Goal: Transaction & Acquisition: Purchase product/service

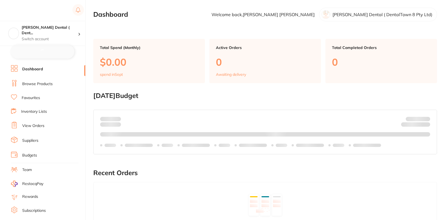
checkbox input "false"
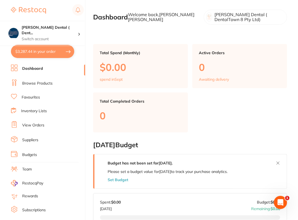
click at [46, 83] on link "Browse Products" at bounding box center [37, 83] width 30 height 5
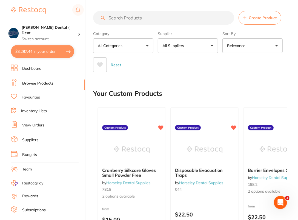
click at [156, 13] on input "search" at bounding box center [163, 18] width 141 height 14
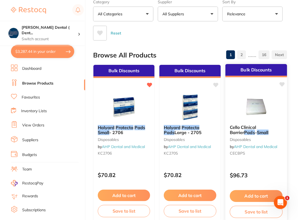
scroll to position [33, 0]
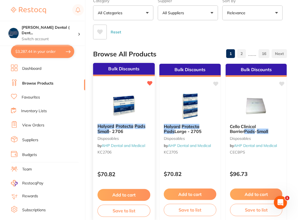
click at [149, 83] on icon at bounding box center [150, 83] width 5 height 5
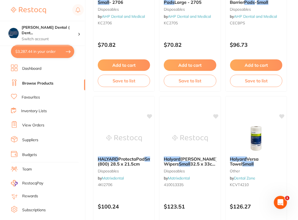
scroll to position [0, 0]
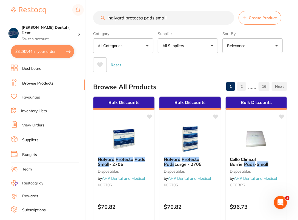
click at [140, 16] on input "halyard protecta pads small" at bounding box center [163, 18] width 141 height 14
click at [185, 19] on input "halyard protecta pads small" at bounding box center [163, 18] width 141 height 14
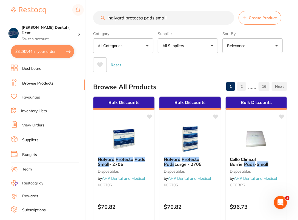
click at [185, 19] on input "halyard protecta pads small" at bounding box center [163, 18] width 141 height 14
paste input "KC2706"
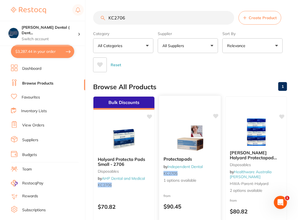
scroll to position [1, 0]
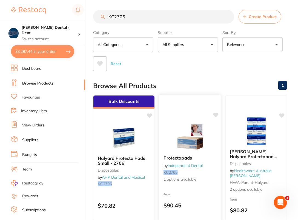
type input "KC2706"
click at [201, 133] on img at bounding box center [190, 138] width 36 height 28
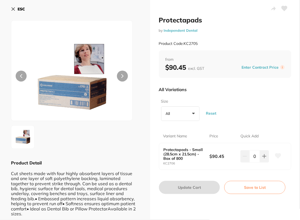
click at [276, 158] on icon at bounding box center [278, 156] width 6 height 5
click at [285, 98] on div "Size All +0 All Small (28.5cm x 21.5cm) - Box of 800 Reset" at bounding box center [225, 110] width 132 height 27
drag, startPoint x: 160, startPoint y: 163, endPoint x: 182, endPoint y: 164, distance: 21.7
click at [182, 164] on div "Protectapads - Small (28.5cm x 21.5cm) - Box of 800 KC2706 $90.45 0" at bounding box center [225, 156] width 132 height 27
copy small "KC2706"
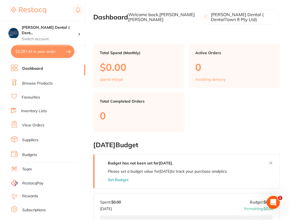
click at [46, 81] on link "Browse Products" at bounding box center [37, 83] width 30 height 5
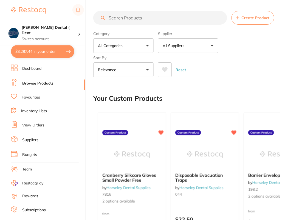
click at [179, 21] on input "search" at bounding box center [160, 18] width 134 height 14
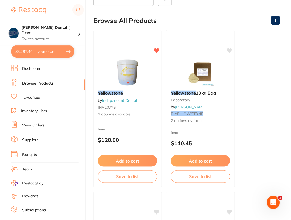
scroll to position [70, 0]
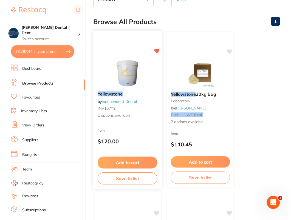
click at [136, 75] on img at bounding box center [127, 74] width 36 height 28
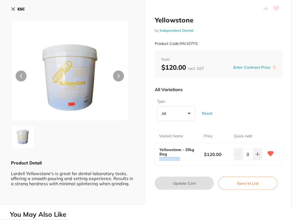
drag, startPoint x: 159, startPoint y: 160, endPoint x: 188, endPoint y: 161, distance: 28.5
click at [188, 161] on div "Yellowstone - 20kg Bag ASW000S214 $120.00 0" at bounding box center [219, 154] width 128 height 22
copy small "ASW000S214"
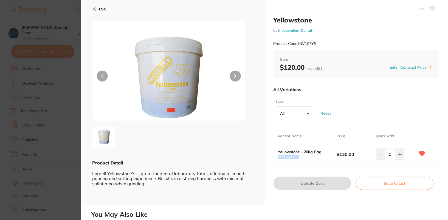
click at [101, 9] on b "ESC" at bounding box center [102, 9] width 7 height 5
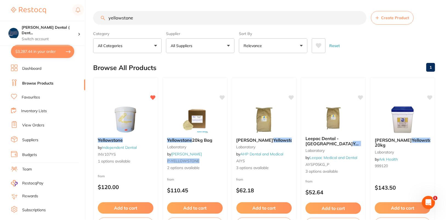
click at [224, 45] on button "All Suppliers" at bounding box center [200, 45] width 69 height 15
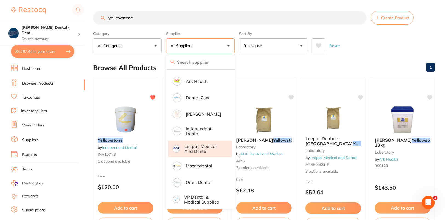
scroll to position [47, 0]
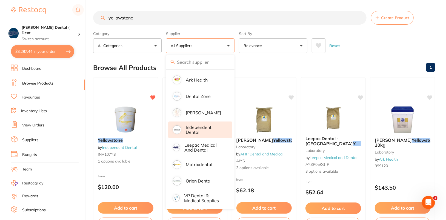
click at [207, 132] on p "Independent Dental" at bounding box center [205, 130] width 39 height 10
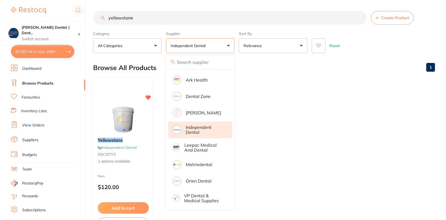
click at [292, 43] on div "Reset" at bounding box center [371, 43] width 119 height 19
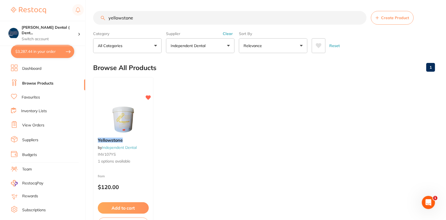
scroll to position [0, 0]
click at [251, 19] on input "yellowstone" at bounding box center [230, 18] width 274 height 14
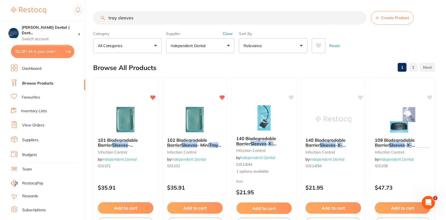
type input "tray sleeves"
click at [292, 48] on div "Reset" at bounding box center [371, 43] width 119 height 19
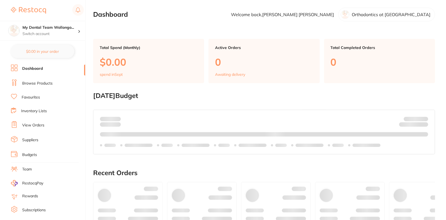
checkbox input "false"
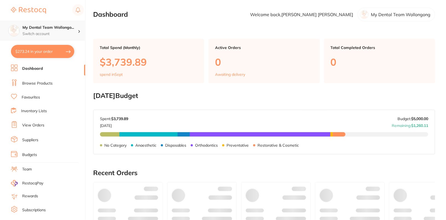
click at [77, 33] on p "Switch account" at bounding box center [49, 33] width 55 height 5
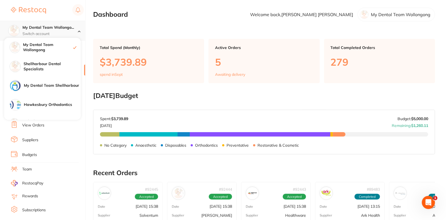
click at [77, 33] on p "Switch account" at bounding box center [49, 33] width 55 height 5
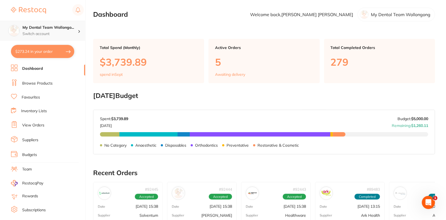
click at [77, 33] on p "Switch account" at bounding box center [49, 33] width 55 height 5
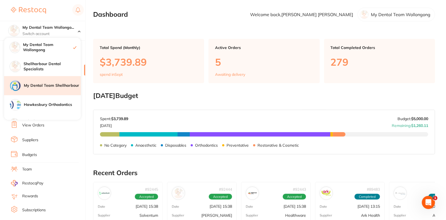
click at [54, 88] on h4 "My Dental Team Shellharbour" at bounding box center [52, 85] width 57 height 5
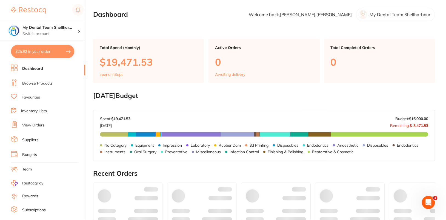
click at [33, 83] on link "Browse Products" at bounding box center [37, 83] width 30 height 5
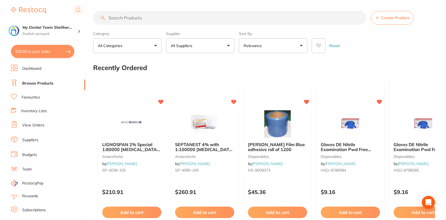
click at [203, 19] on input "search" at bounding box center [230, 18] width 274 height 14
paste input "SP-11616N"
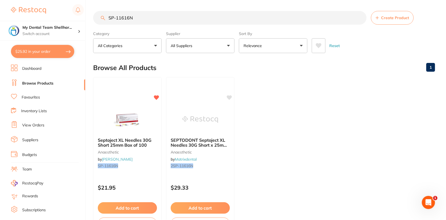
type input "SP-11616N"
click at [183, 15] on input "SP-11616N" at bounding box center [230, 18] width 274 height 14
click at [60, 28] on h4 "My Dental Team Shellhar..." at bounding box center [49, 27] width 55 height 5
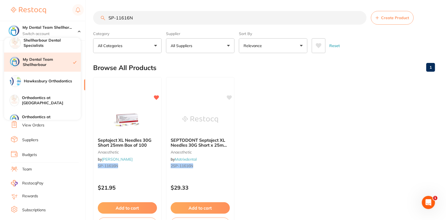
scroll to position [52, 0]
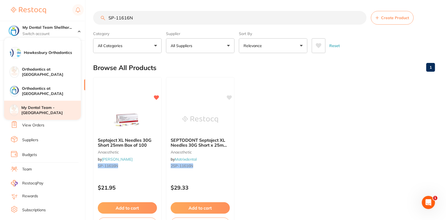
click at [55, 112] on h4 "My Dental Team - [GEOGRAPHIC_DATA]" at bounding box center [51, 110] width 60 height 11
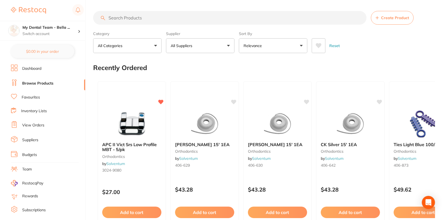
click at [283, 15] on input "search" at bounding box center [230, 18] width 274 height 14
paste input "SP-11616N"
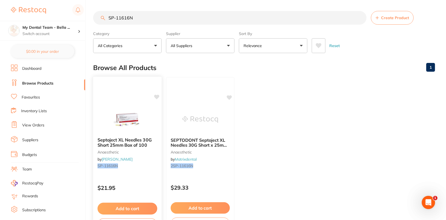
type input "SP-11616N"
click at [155, 95] on icon at bounding box center [156, 97] width 5 height 5
click at [398, 96] on ul "Septoject XL Needles 30G Short 25mm Box of 100 anaesthetic by [PERSON_NAME] [PE…" at bounding box center [264, 156] width 342 height 158
click at [53, 34] on p "Switch account" at bounding box center [49, 33] width 55 height 5
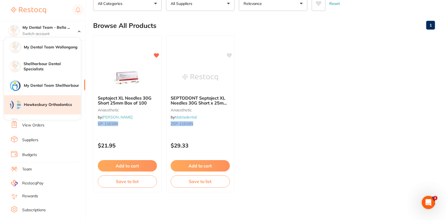
scroll to position [43, 0]
click at [58, 107] on h4 "Hawkesbury Orthodontics" at bounding box center [52, 104] width 57 height 5
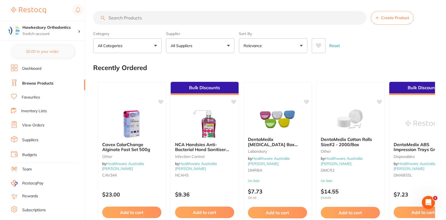
click at [203, 16] on input "search" at bounding box center [230, 18] width 274 height 14
paste input "Hawkesbury Orthodontics"
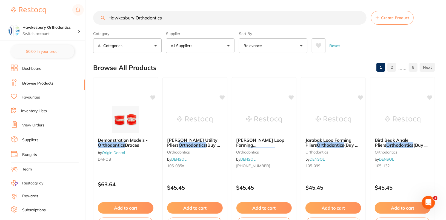
click at [183, 19] on input "Hawkesbury Orthodontics" at bounding box center [230, 18] width 274 height 14
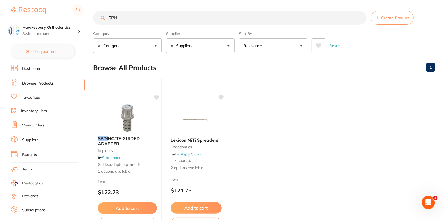
click at [209, 16] on input "SPN" at bounding box center [230, 18] width 274 height 14
paste input "-11616"
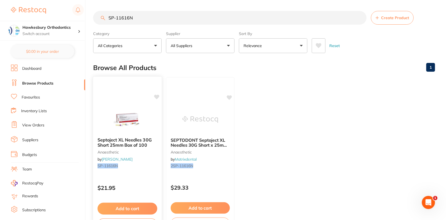
type input "SP-11616N"
click at [157, 97] on icon at bounding box center [156, 97] width 5 height 5
click at [274, 99] on ul "Septoject XL Needles 30G Short 25mm Box of 100 anaesthetic by Henry Schein Hala…" at bounding box center [264, 156] width 342 height 158
click at [61, 26] on h4 "Hawkesbury Orthodontics" at bounding box center [49, 27] width 55 height 5
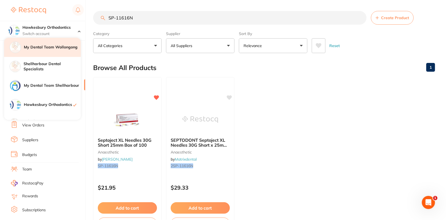
click at [61, 47] on h4 "My Dental Team Wollongong" at bounding box center [52, 47] width 57 height 5
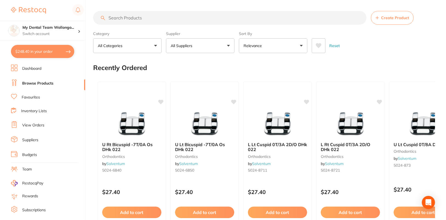
click at [166, 14] on input "search" at bounding box center [230, 18] width 274 height 14
paste input "SP-11616N"
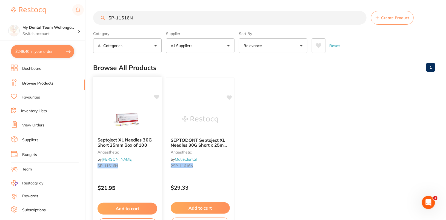
type input "SP-11616N"
click at [157, 96] on icon at bounding box center [156, 97] width 5 height 5
click at [298, 89] on ul "Septoject XL Needles 30G Short 25mm Box of 100 anaesthetic by [PERSON_NAME] [PE…" at bounding box center [264, 156] width 342 height 158
click at [68, 28] on h4 "My Dental Team Wollongo..." at bounding box center [49, 27] width 55 height 5
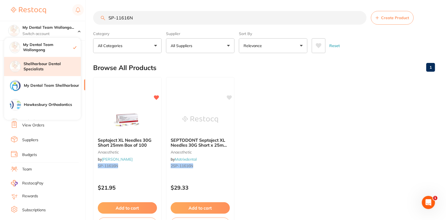
click at [59, 70] on h4 "Shellharbour Dental Specialists" at bounding box center [52, 66] width 57 height 11
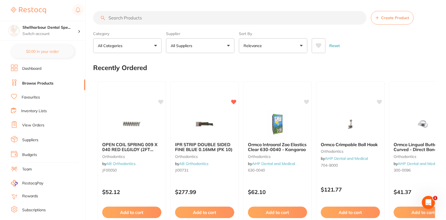
click at [157, 15] on input "search" at bounding box center [230, 18] width 274 height 14
paste input "SP-11616N"
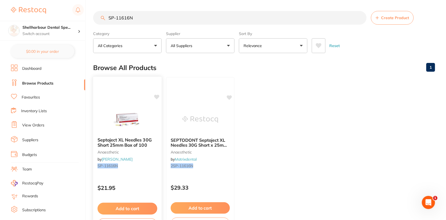
type input "SP-11616N"
click at [158, 97] on icon at bounding box center [156, 97] width 5 height 5
click at [289, 91] on ul "Septoject XL Needles 30G Short 25mm Box of 100 anaesthetic by Henry Schein Hala…" at bounding box center [264, 156] width 342 height 158
click at [76, 30] on h4 "Shellharbour Dental Spe..." at bounding box center [49, 27] width 55 height 5
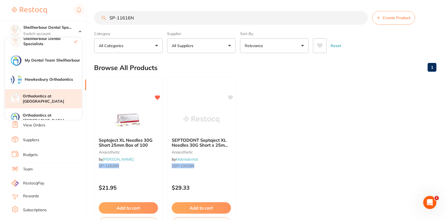
scroll to position [52, 0]
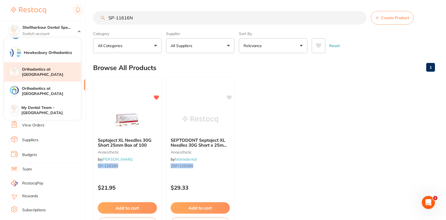
click at [55, 69] on div "Orthodontics at Tamworth" at bounding box center [42, 72] width 77 height 19
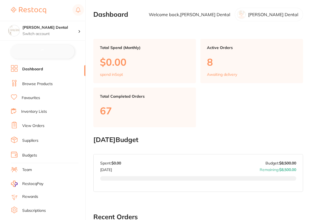
click at [43, 84] on link "Browse Products" at bounding box center [37, 83] width 30 height 5
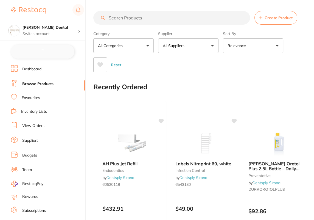
checkbox input "false"
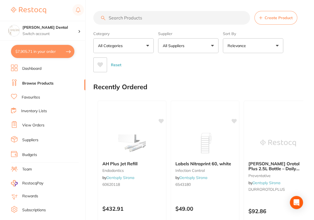
click at [150, 22] on input "search" at bounding box center [171, 18] width 157 height 14
click at [158, 18] on input "search" at bounding box center [171, 18] width 157 height 14
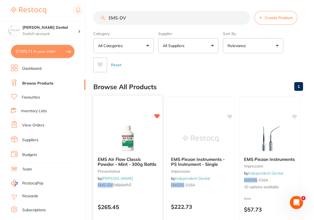
type input "EMS-DV"
click at [128, 135] on img at bounding box center [127, 139] width 36 height 28
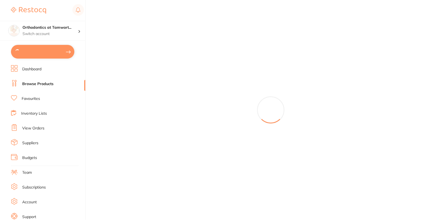
click at [165, 16] on div at bounding box center [270, 110] width 355 height 220
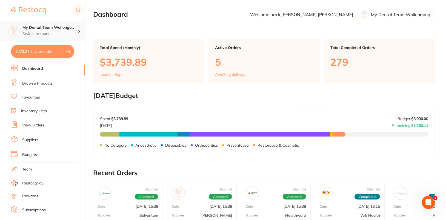
click at [69, 31] on p "Switch account" at bounding box center [49, 33] width 55 height 5
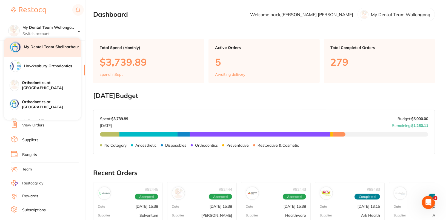
scroll to position [52, 0]
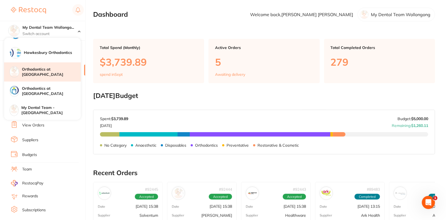
click at [61, 73] on h4 "Orthodontics at [GEOGRAPHIC_DATA]" at bounding box center [51, 72] width 59 height 11
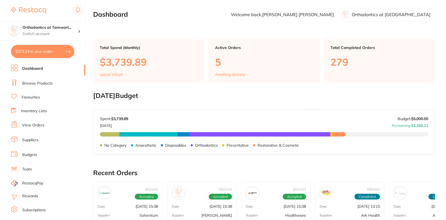
checkbox input "true"
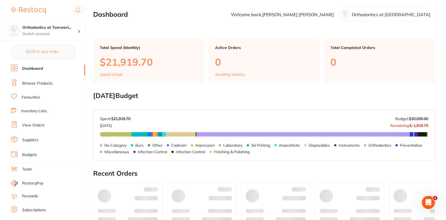
click at [42, 81] on link "Browse Products" at bounding box center [37, 83] width 30 height 5
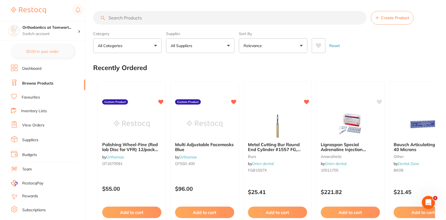
click at [176, 21] on input "search" at bounding box center [230, 18] width 274 height 14
paste input "SP-11616N"
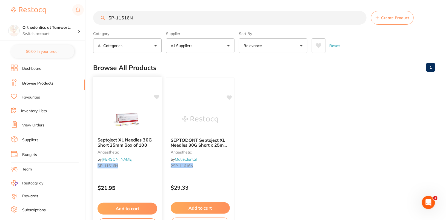
type input "SP-11616N"
click at [157, 96] on icon at bounding box center [156, 97] width 5 height 5
click at [302, 89] on ul "Septoject XL Needles 30G Short 25mm Box of 100 anaesthetic by Henry Schein Hala…" at bounding box center [264, 156] width 342 height 158
click at [78, 36] on p "Switch account" at bounding box center [49, 33] width 55 height 5
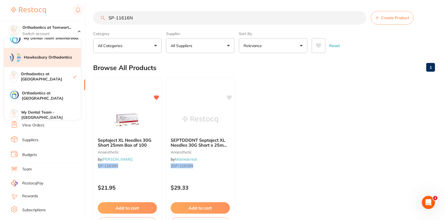
scroll to position [51, 0]
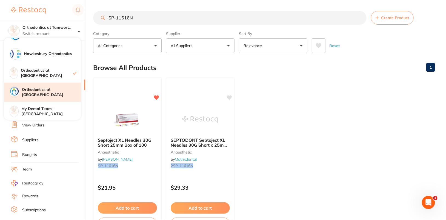
click at [57, 95] on div "Orthodontics at Penrith" at bounding box center [42, 92] width 77 height 19
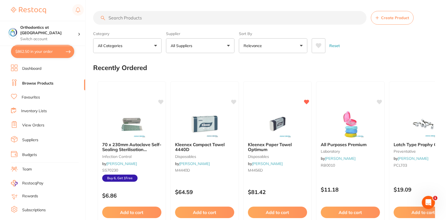
click at [319, 15] on input "search" at bounding box center [230, 18] width 274 height 14
paste input "SP-11616N"
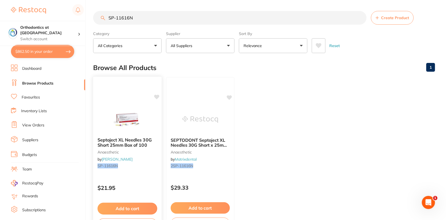
type input "SP-11616N"
click at [158, 97] on icon at bounding box center [156, 97] width 5 height 5
click at [422, 87] on ul "Septoject XL Needles 30G Short 25mm Box of 100 anaesthetic by Henry Schein Hala…" at bounding box center [264, 156] width 342 height 158
click at [310, 96] on ul "Septoject XL Needles 30G Short 25mm Box of 100 anaesthetic by Henry Schein Hala…" at bounding box center [264, 156] width 342 height 158
click at [83, 33] on div at bounding box center [81, 33] width 7 height 5
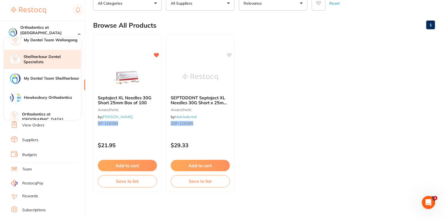
scroll to position [52, 0]
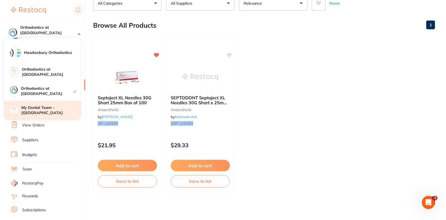
click at [49, 111] on h4 "My Dental Team - Bella Vista" at bounding box center [51, 110] width 60 height 11
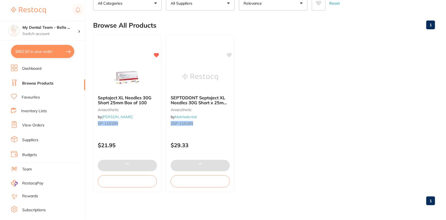
checkbox input "true"
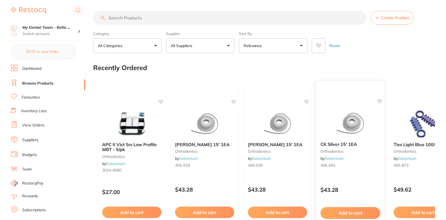
click at [370, 110] on div at bounding box center [350, 124] width 69 height 28
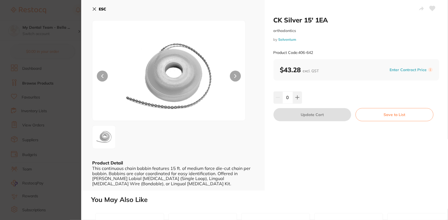
click at [97, 10] on button "ESC" at bounding box center [99, 8] width 14 height 9
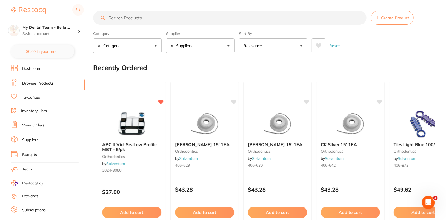
click at [168, 14] on input "search" at bounding box center [230, 18] width 274 height 14
paste input "SP-11616N"
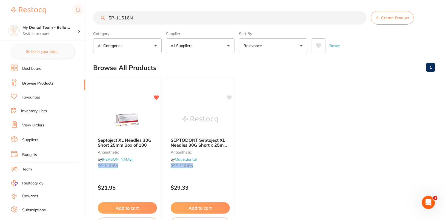
type input "SP-11616N"
click at [417, 44] on div "Reset" at bounding box center [371, 43] width 119 height 19
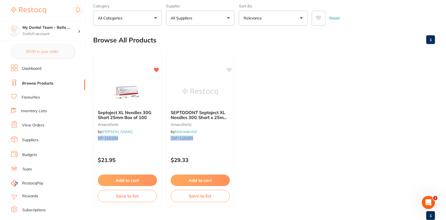
scroll to position [43, 0]
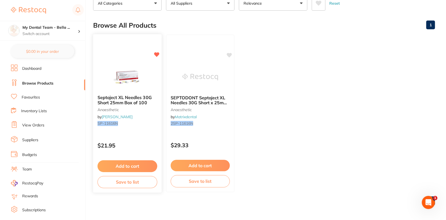
click at [132, 162] on button "Add to cart" at bounding box center [128, 167] width 60 height 12
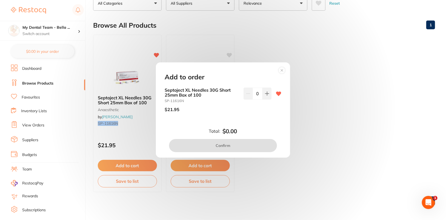
scroll to position [0, 0]
click at [267, 93] on icon at bounding box center [267, 94] width 4 height 4
type input "2"
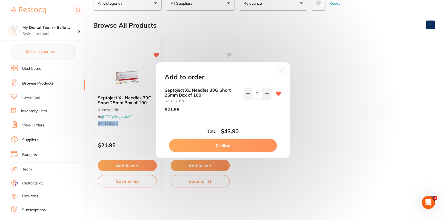
click at [228, 151] on button "Confirm" at bounding box center [223, 145] width 108 height 13
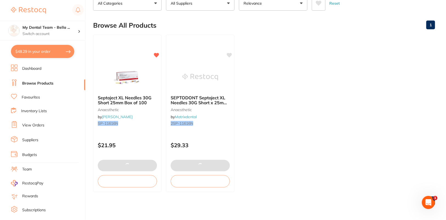
click at [346, 133] on ul "Septoject XL Needles 30G Short 25mm Box of 100 anaesthetic by Henry Schein Hala…" at bounding box center [264, 114] width 342 height 158
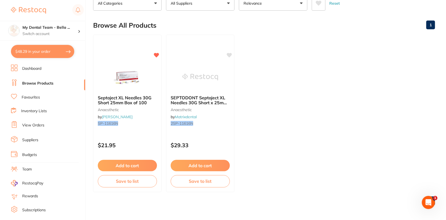
click at [36, 52] on button "$48.29 in your order" at bounding box center [42, 51] width 63 height 13
checkbox input "true"
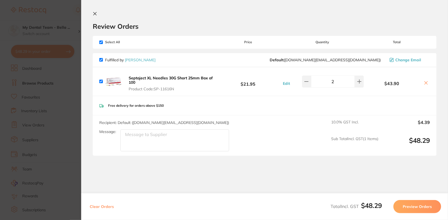
click at [95, 14] on icon at bounding box center [95, 14] width 4 height 4
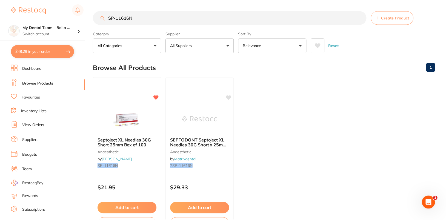
scroll to position [43, 0]
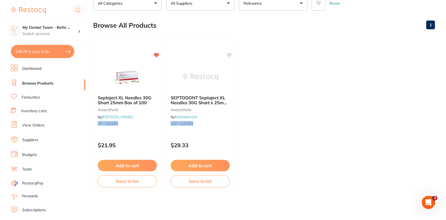
click at [30, 56] on button "$48.29 in your order" at bounding box center [42, 51] width 63 height 13
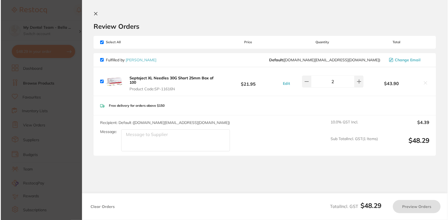
scroll to position [0, 0]
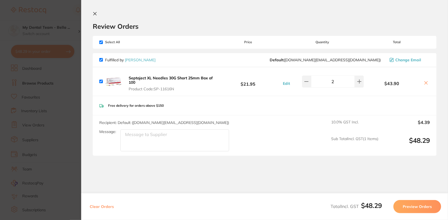
click at [421, 208] on button "Preview Orders" at bounding box center [417, 206] width 48 height 13
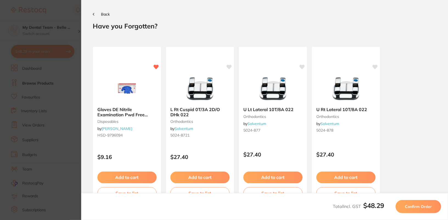
click at [95, 15] on button "Back" at bounding box center [101, 14] width 17 height 4
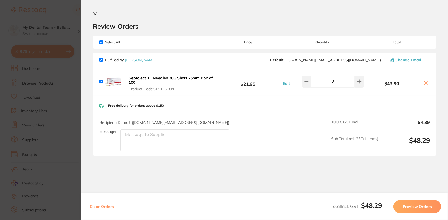
click at [238, 112] on div "Free delivery for orders above $150" at bounding box center [265, 105] width 344 height 19
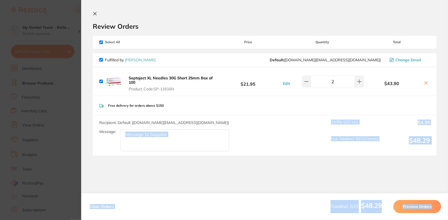
drag, startPoint x: 410, startPoint y: 214, endPoint x: 240, endPoint y: 175, distance: 174.6
click at [240, 175] on div "Review Orders Your orders are being processed and we will notify you once we ha…" at bounding box center [264, 110] width 367 height 220
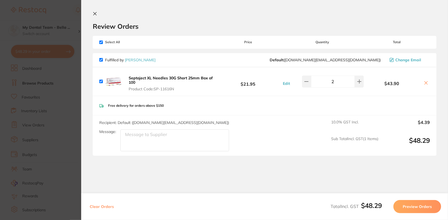
click at [270, 171] on section "Review Orders Your orders are being processed and we will notify you once we ha…" at bounding box center [264, 110] width 367 height 220
click at [423, 203] on button "Preview Orders" at bounding box center [417, 206] width 48 height 13
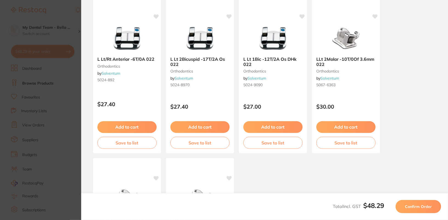
click at [428, 203] on button "Confirm Order" at bounding box center [418, 206] width 46 height 13
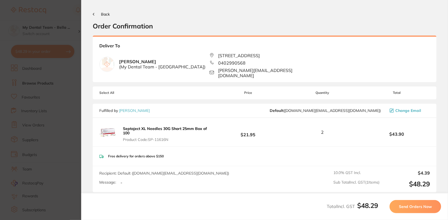
click at [95, 16] on button "Back" at bounding box center [101, 14] width 17 height 4
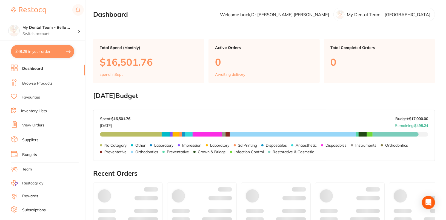
click at [31, 57] on button "$48.29 in your order" at bounding box center [42, 51] width 63 height 13
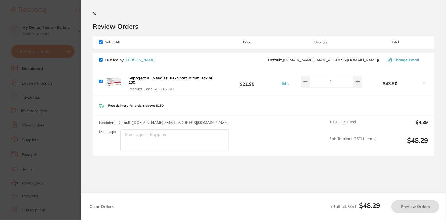
checkbox input "true"
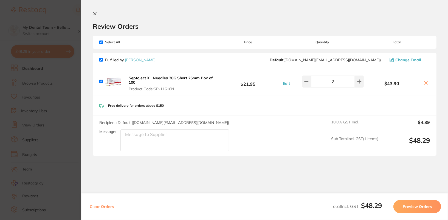
click at [434, 208] on button "Preview Orders" at bounding box center [417, 206] width 48 height 13
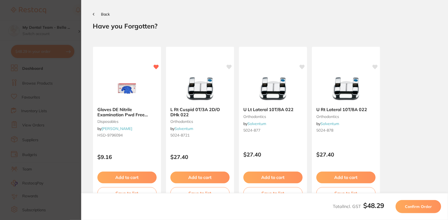
click at [431, 204] on button "Confirm Order" at bounding box center [418, 206] width 46 height 13
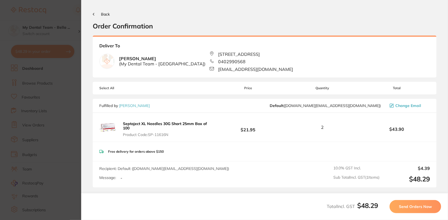
click at [430, 210] on button "Send Orders Now" at bounding box center [415, 206] width 52 height 13
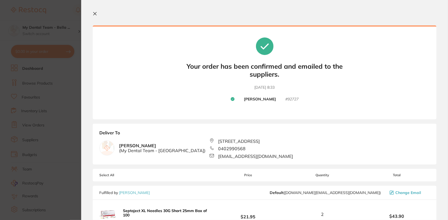
click at [59, 127] on section "Update RRP Set your pre negotiated price for this item. Item Agreed RRP (excl. …" at bounding box center [224, 110] width 448 height 220
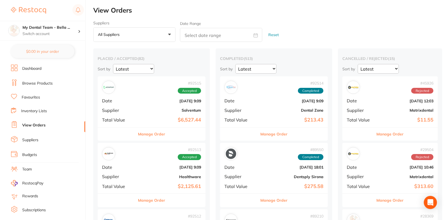
click at [41, 124] on link "View Orders" at bounding box center [33, 125] width 23 height 5
click at [27, 124] on link "View Orders" at bounding box center [33, 125] width 23 height 5
click at [169, 95] on div "# 92732 Placed Date Sept 4 2025, 10:33 Supplier Henry Schein Halas Total Value …" at bounding box center [151, 102] width 107 height 51
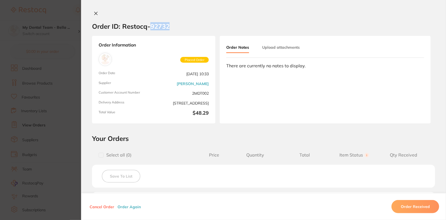
drag, startPoint x: 148, startPoint y: 29, endPoint x: 172, endPoint y: 28, distance: 24.1
click at [172, 28] on section "Order ID: Restocq- 92732" at bounding box center [263, 26] width 365 height 19
copy h2 "92732"
click at [213, 21] on section "Order ID: Restocq- 92732" at bounding box center [263, 26] width 365 height 19
click at [214, 26] on section "Order ID: Restocq- 92732" at bounding box center [263, 26] width 365 height 19
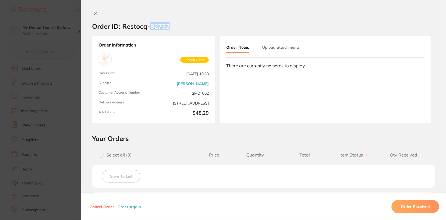
drag, startPoint x: 150, startPoint y: 27, endPoint x: 178, endPoint y: 27, distance: 28.5
click at [178, 27] on section "Order ID: Restocq- 92732" at bounding box center [263, 26] width 365 height 19
copy h2 "92732"
click at [198, 25] on section "Order ID: Restocq- 92732" at bounding box center [263, 26] width 365 height 19
click at [95, 14] on icon at bounding box center [96, 13] width 3 height 3
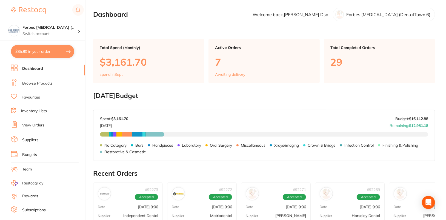
click at [41, 85] on link "Browse Products" at bounding box center [37, 83] width 30 height 5
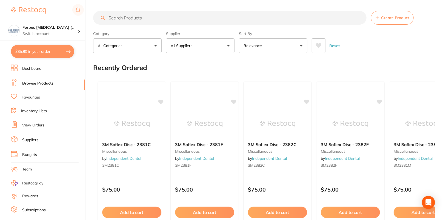
click at [199, 47] on button "All Suppliers" at bounding box center [200, 45] width 69 height 15
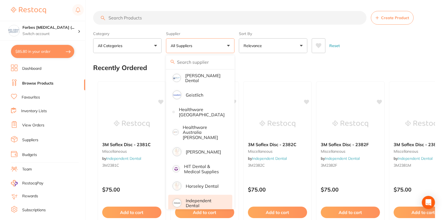
scroll to position [281, 0]
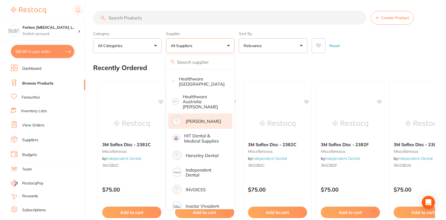
click at [204, 119] on p "[PERSON_NAME]" at bounding box center [203, 121] width 35 height 5
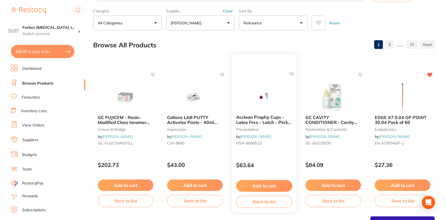
scroll to position [29, 0]
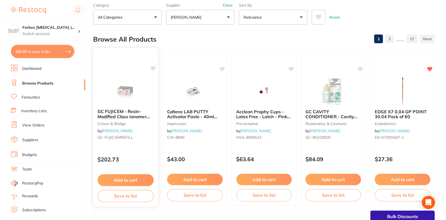
click at [152, 67] on icon at bounding box center [153, 68] width 5 height 5
drag, startPoint x: 222, startPoint y: 69, endPoint x: 232, endPoint y: 69, distance: 10.4
click at [222, 69] on icon at bounding box center [222, 69] width 5 height 4
drag, startPoint x: 292, startPoint y: 68, endPoint x: 337, endPoint y: 72, distance: 44.9
click at [292, 68] on icon at bounding box center [291, 69] width 5 height 4
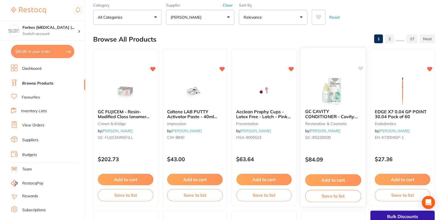
click at [364, 67] on icon at bounding box center [361, 68] width 5 height 5
click at [77, 33] on p "Switch account" at bounding box center [49, 33] width 55 height 5
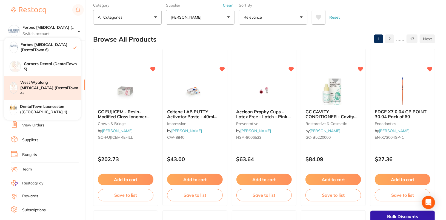
click at [59, 90] on h4 "West Wyalong [MEDICAL_DATA] (DentalTown 4)" at bounding box center [50, 88] width 61 height 16
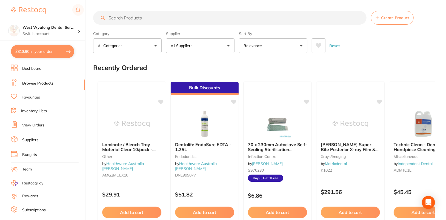
click at [413, 43] on div "Reset" at bounding box center [371, 43] width 119 height 19
click at [191, 47] on p "All Suppliers" at bounding box center [183, 45] width 24 height 5
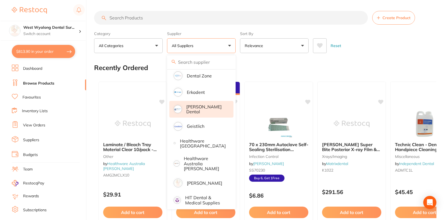
scroll to position [186, 0]
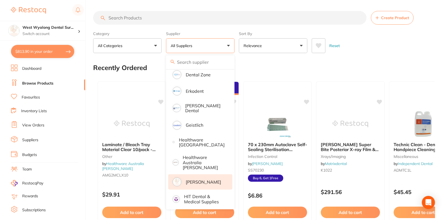
click at [204, 180] on p "[PERSON_NAME]" at bounding box center [203, 182] width 35 height 5
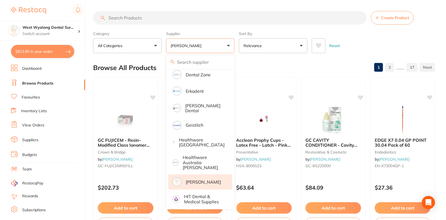
click at [402, 42] on div "Reset" at bounding box center [371, 43] width 119 height 19
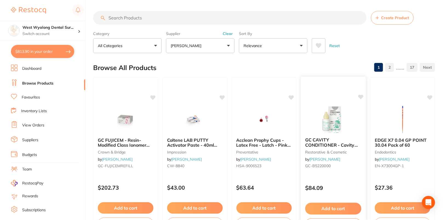
click at [364, 94] on div "GC CAVITY CONDITIONER - Cavity Cleaning Agent - 20% Polyacrylic - 5.7ml restora…" at bounding box center [334, 156] width 66 height 159
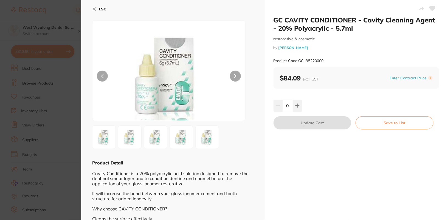
click at [98, 11] on button "ESC" at bounding box center [99, 8] width 14 height 9
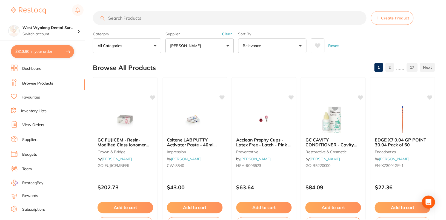
scroll to position [29, 0]
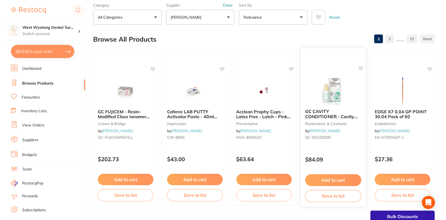
click at [361, 68] on icon at bounding box center [361, 68] width 5 height 5
click at [294, 68] on icon at bounding box center [291, 68] width 5 height 5
click at [224, 69] on icon at bounding box center [222, 68] width 5 height 5
click at [153, 69] on icon at bounding box center [153, 68] width 5 height 5
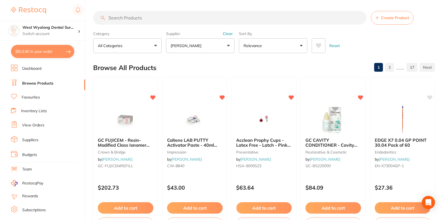
click at [393, 33] on div "Category All Categories All Categories anaesthetic articulating burs crown & br…" at bounding box center [264, 41] width 342 height 24
click at [291, 32] on label "Sort By" at bounding box center [273, 33] width 69 height 5
click at [241, 65] on div "Browse All Products 1 2 ...... 17" at bounding box center [264, 68] width 342 height 18
click at [118, 117] on img at bounding box center [126, 120] width 36 height 28
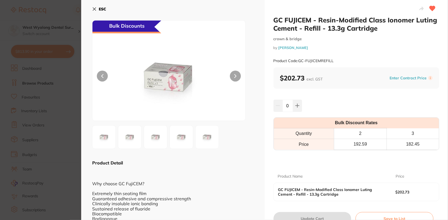
click at [99, 8] on b "ESC" at bounding box center [102, 9] width 7 height 5
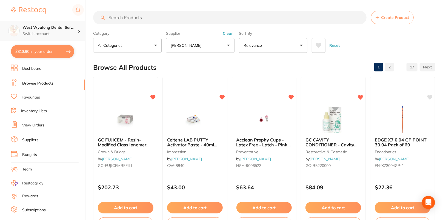
click at [64, 28] on h4 "West Wyalong Dental Sur..." at bounding box center [49, 27] width 55 height 5
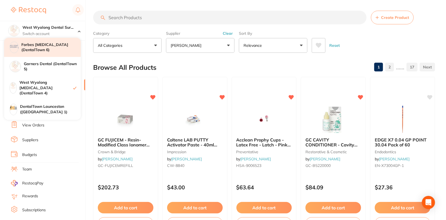
click at [56, 49] on h4 "Forbes [MEDICAL_DATA] (DentalTown 6)" at bounding box center [51, 47] width 60 height 11
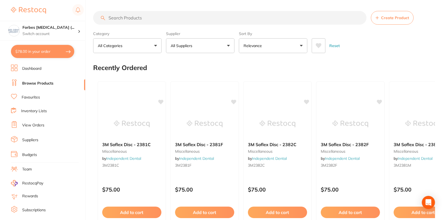
click at [209, 46] on button "All Suppliers" at bounding box center [200, 45] width 69 height 15
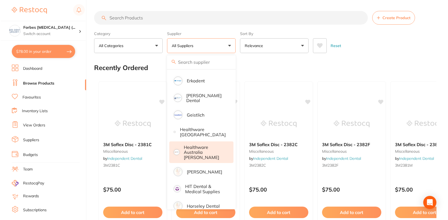
scroll to position [230, 0]
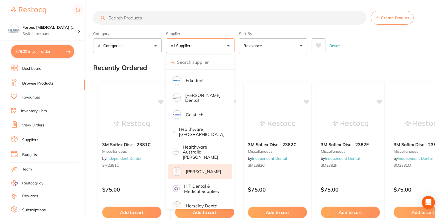
click at [208, 170] on p "[PERSON_NAME]" at bounding box center [203, 171] width 35 height 5
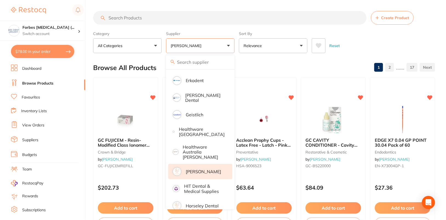
click at [389, 49] on div "Reset" at bounding box center [371, 43] width 119 height 19
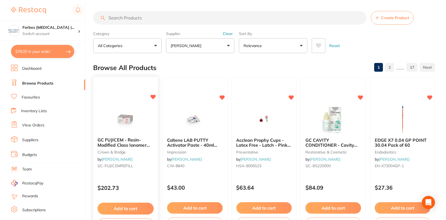
click at [118, 119] on img at bounding box center [126, 120] width 36 height 28
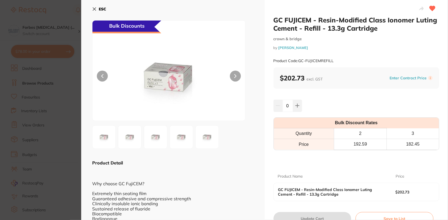
click at [96, 7] on icon at bounding box center [94, 9] width 4 height 4
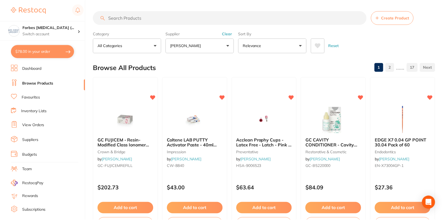
scroll to position [0, 0]
click at [55, 27] on h4 "Forbes [MEDICAL_DATA] (..." at bounding box center [49, 27] width 55 height 5
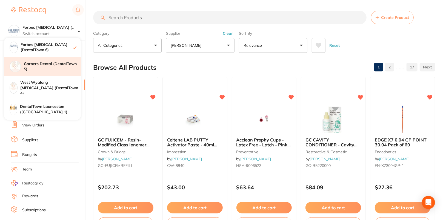
click at [55, 72] on div "Garners Dental (DentalTown 5)" at bounding box center [42, 66] width 77 height 19
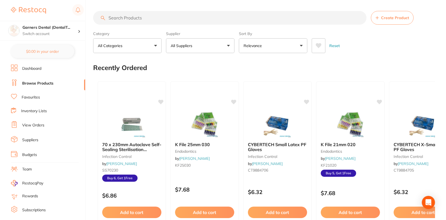
click at [232, 47] on button "All Suppliers" at bounding box center [200, 45] width 69 height 15
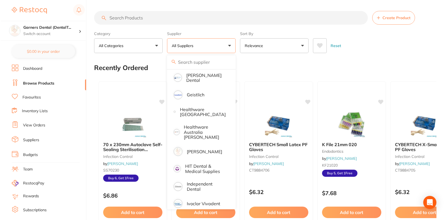
scroll to position [219, 0]
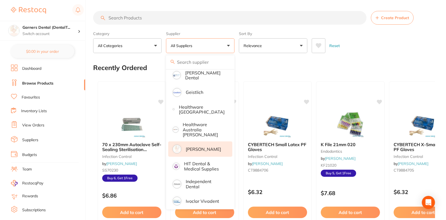
click at [211, 147] on p "[PERSON_NAME]" at bounding box center [203, 149] width 35 height 5
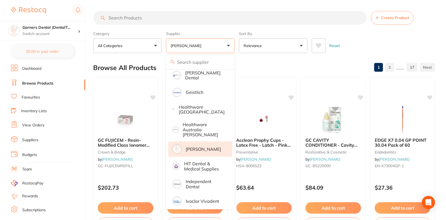
click at [406, 42] on div "Reset" at bounding box center [371, 43] width 119 height 19
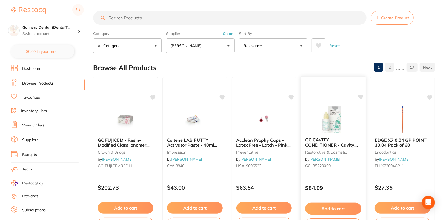
click at [362, 95] on icon at bounding box center [360, 97] width 5 height 5
click at [291, 96] on icon at bounding box center [291, 97] width 5 height 5
click at [222, 96] on icon at bounding box center [222, 97] width 5 height 5
click at [151, 97] on icon at bounding box center [153, 97] width 5 height 5
click at [110, 107] on img at bounding box center [126, 119] width 36 height 27
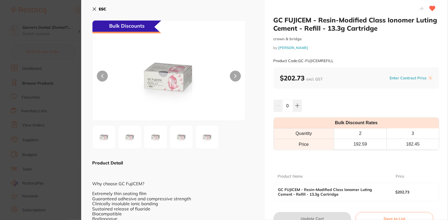
click at [86, 14] on div "ESC Bulk Discounts Product Detail Why choose GC FujiCEM? Extremely thin seating…" at bounding box center [172, 153] width 183 height 307
click at [89, 11] on div "ESC Bulk Discounts Product Detail Why choose GC FujiCEM? Extremely thin seating…" at bounding box center [172, 153] width 183 height 307
drag, startPoint x: 101, startPoint y: 8, endPoint x: 207, endPoint y: 30, distance: 108.2
click at [101, 8] on b "ESC" at bounding box center [102, 9] width 7 height 5
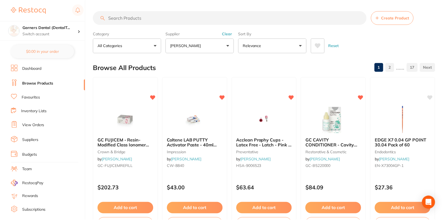
scroll to position [0, 0]
click at [63, 28] on h4 "Garners Dental (DentalT..." at bounding box center [49, 27] width 55 height 5
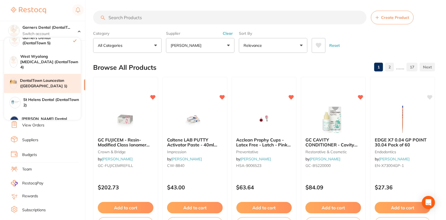
scroll to position [33, 0]
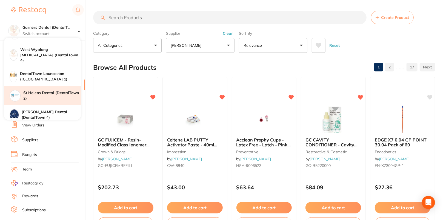
click at [52, 98] on div "St Helens Dental (DentalTown 2)" at bounding box center [42, 95] width 77 height 19
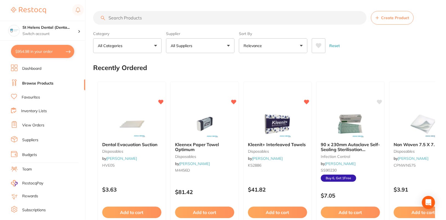
click at [434, 27] on section "Create Product Category All Categories All Categories 3D Printing anaesthetic a…" at bounding box center [264, 32] width 342 height 42
click at [190, 51] on button "All Suppliers" at bounding box center [200, 45] width 69 height 15
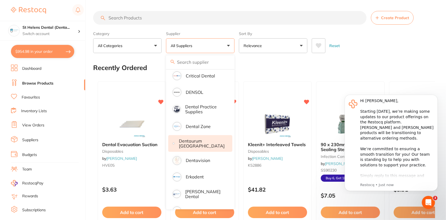
scroll to position [209, 0]
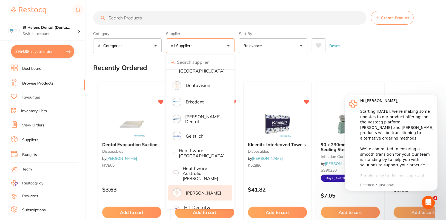
click at [211, 191] on p "[PERSON_NAME]" at bounding box center [203, 193] width 35 height 5
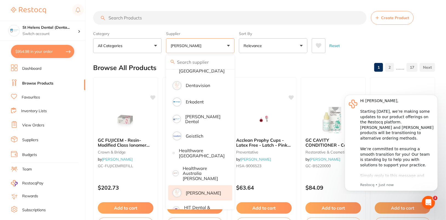
click at [393, 39] on div "Reset" at bounding box center [371, 43] width 119 height 19
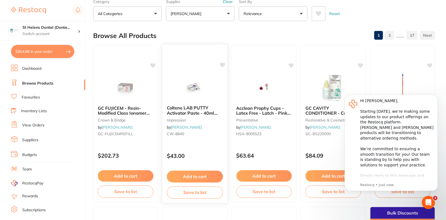
scroll to position [35, 0]
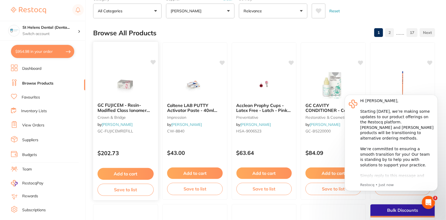
click at [123, 101] on div "GC FUJICEM - Resin-Modified Class Ionomer Luting Cement - Refill - 13.3g Cartri…" at bounding box center [125, 119] width 65 height 42
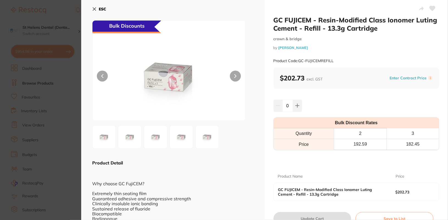
click at [99, 9] on b "ESC" at bounding box center [102, 9] width 7 height 5
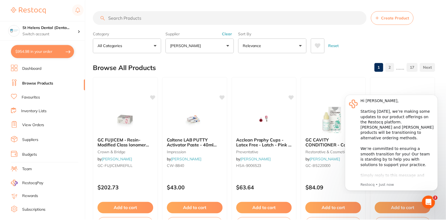
scroll to position [35, 0]
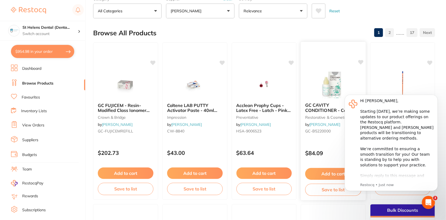
click at [360, 62] on icon at bounding box center [361, 62] width 5 height 5
click at [292, 61] on icon at bounding box center [291, 62] width 5 height 5
click at [224, 61] on icon at bounding box center [222, 62] width 5 height 5
click at [154, 62] on icon at bounding box center [153, 62] width 5 height 5
click at [51, 31] on p "Switch account" at bounding box center [49, 33] width 55 height 5
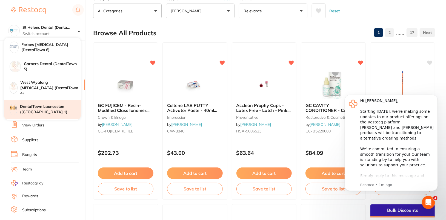
click at [56, 104] on h4 "DentalTown Launceston (DentalTown 1)" at bounding box center [50, 109] width 61 height 11
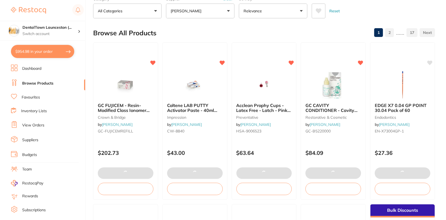
checkbox input "true"
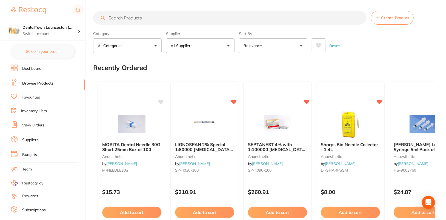
click at [203, 46] on button "All Suppliers" at bounding box center [200, 45] width 69 height 15
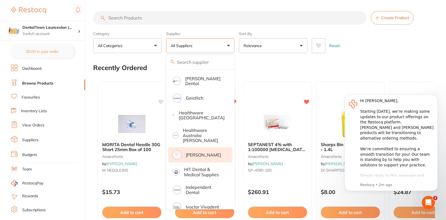
click at [211, 153] on p "[PERSON_NAME]" at bounding box center [203, 155] width 35 height 5
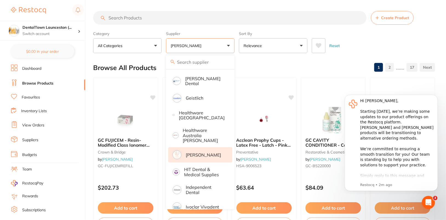
click at [386, 43] on div "Reset" at bounding box center [371, 43] width 119 height 19
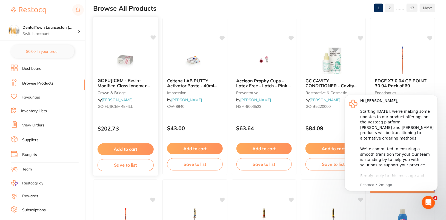
click at [153, 36] on icon at bounding box center [153, 37] width 5 height 5
drag, startPoint x: 224, startPoint y: 38, endPoint x: 229, endPoint y: 37, distance: 5.0
click at [224, 38] on icon at bounding box center [222, 38] width 5 height 4
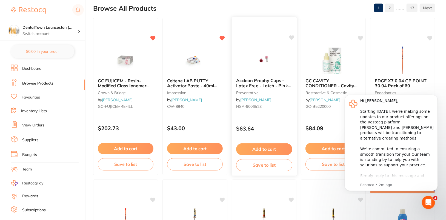
click at [293, 36] on icon at bounding box center [291, 37] width 5 height 5
click at [362, 36] on icon at bounding box center [361, 37] width 5 height 5
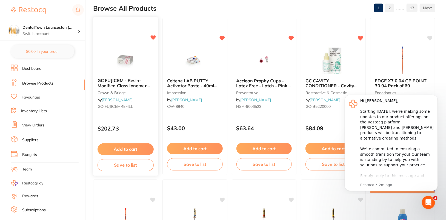
click at [114, 43] on div "GC FUJICEM - Resin-Modified Class Ionomer Luting Cement - Refill - 13.3g Cartri…" at bounding box center [126, 96] width 66 height 159
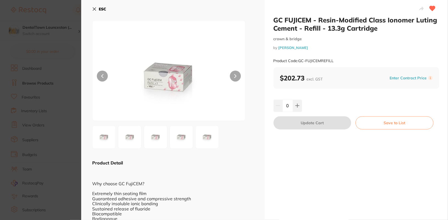
click at [98, 10] on button "ESC" at bounding box center [99, 8] width 14 height 9
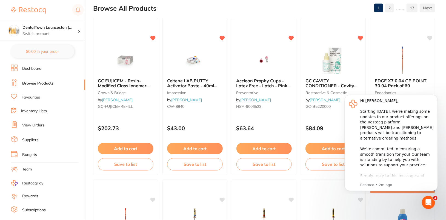
click at [127, 78] on span "GC FUJICEM - Resin-Modified Class Ionomer Luting Cement - Refill - 13.3g Cartri…" at bounding box center [124, 88] width 52 height 21
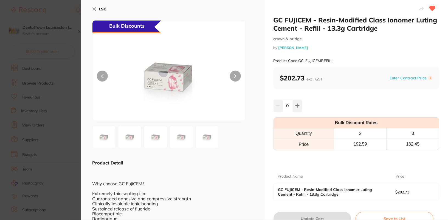
click at [100, 10] on b "ESC" at bounding box center [102, 9] width 7 height 5
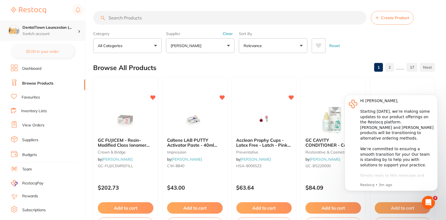
click at [23, 29] on h4 "DentalTown Launceston (..." at bounding box center [49, 27] width 55 height 5
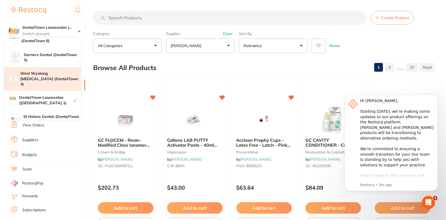
scroll to position [33, 0]
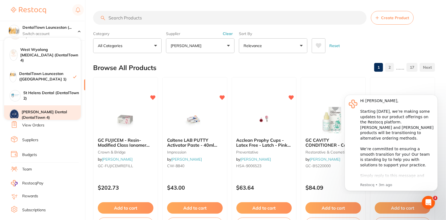
click at [56, 111] on h4 "Crotty Dental (DentalTown 4)" at bounding box center [51, 115] width 59 height 11
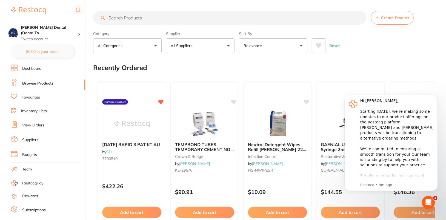
click at [228, 44] on button "All Suppliers" at bounding box center [200, 45] width 69 height 15
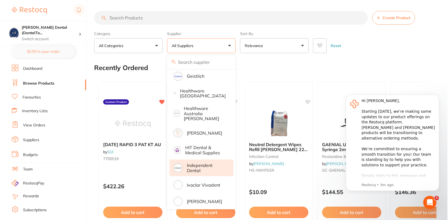
scroll to position [235, 0]
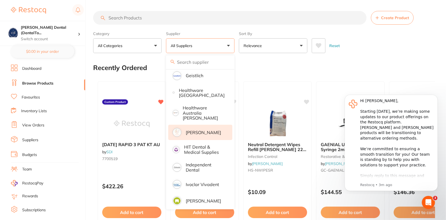
click at [214, 130] on p "[PERSON_NAME]" at bounding box center [203, 132] width 35 height 5
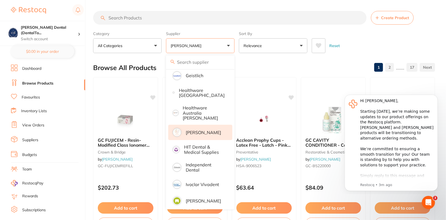
click at [410, 42] on div "Reset" at bounding box center [371, 43] width 119 height 19
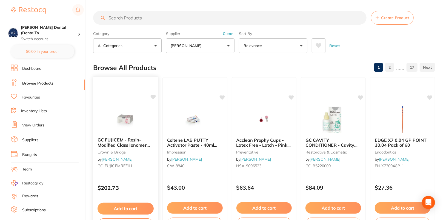
click at [141, 115] on img at bounding box center [126, 120] width 36 height 28
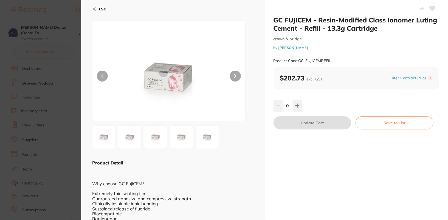
click at [108, 9] on div "ESC" at bounding box center [173, 12] width 162 height 16
click at [97, 10] on button "ESC" at bounding box center [99, 8] width 14 height 9
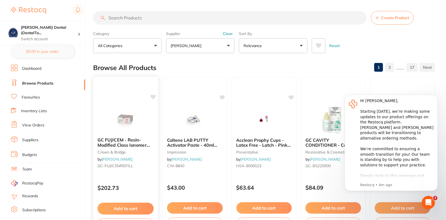
click at [131, 136] on div "GC FUJICEM - Resin-Modified Class Ionomer Luting Cement - Refill - 13.3g Cartri…" at bounding box center [125, 154] width 65 height 42
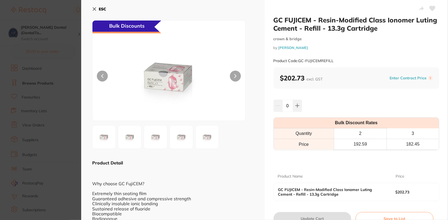
click at [98, 11] on button "ESC" at bounding box center [99, 8] width 14 height 9
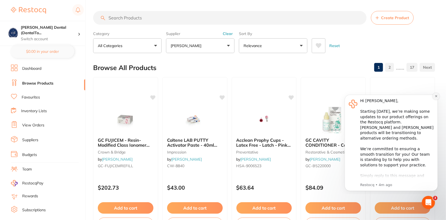
click at [437, 97] on icon "Dismiss notification" at bounding box center [436, 96] width 2 height 2
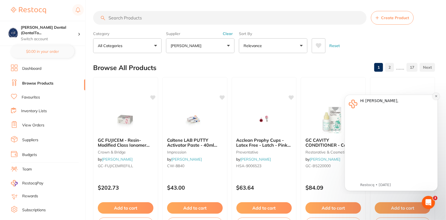
click at [436, 97] on icon "Dismiss notification" at bounding box center [436, 96] width 3 height 3
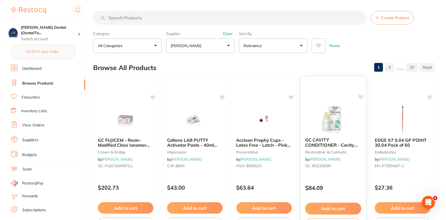
click at [364, 97] on icon at bounding box center [360, 97] width 5 height 5
click at [292, 96] on icon at bounding box center [291, 97] width 5 height 5
click at [224, 96] on icon at bounding box center [222, 97] width 5 height 5
click at [152, 96] on icon at bounding box center [153, 97] width 5 height 5
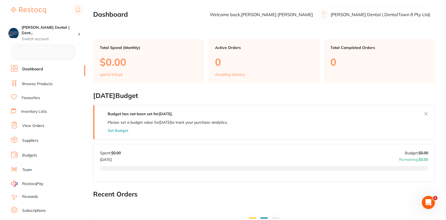
checkbox input "false"
click at [33, 83] on link "Browse Products" at bounding box center [37, 83] width 30 height 5
click at [44, 87] on li "Browse Products" at bounding box center [48, 84] width 74 height 8
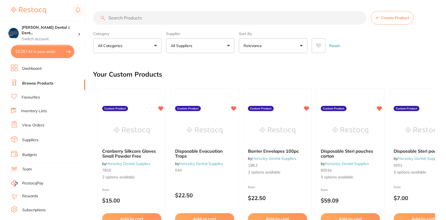
click at [216, 44] on button "All Suppliers" at bounding box center [200, 45] width 69 height 15
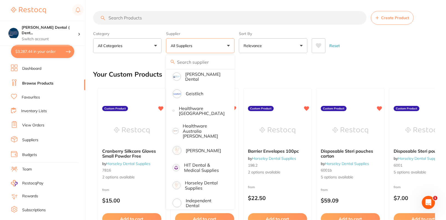
scroll to position [257, 0]
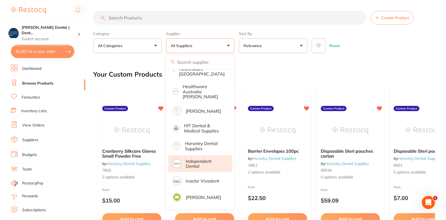
click at [199, 159] on p "Independent Dental" at bounding box center [205, 164] width 39 height 10
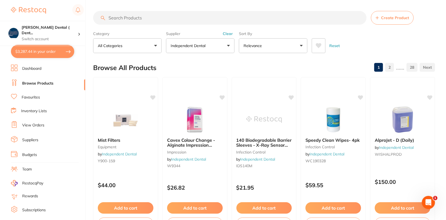
click at [424, 37] on div "Reset" at bounding box center [371, 43] width 119 height 19
click at [227, 21] on input "search" at bounding box center [230, 18] width 274 height 14
paste input "3M5915A3.5B"
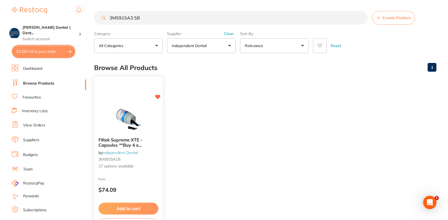
scroll to position [0, 0]
type input "3M5915A3.5B"
click at [125, 121] on img at bounding box center [127, 120] width 36 height 28
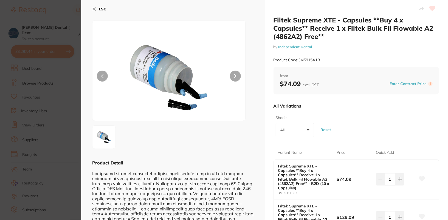
click at [102, 7] on b "ESC" at bounding box center [102, 9] width 7 height 5
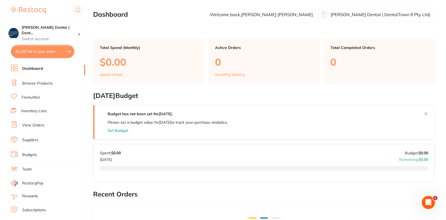
click at [32, 47] on button "$3,287.44 in your order" at bounding box center [42, 51] width 63 height 13
checkbox input "true"
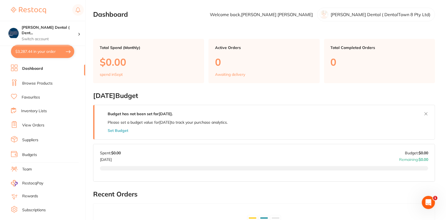
checkbox input "true"
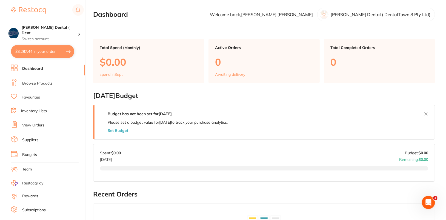
checkbox input "true"
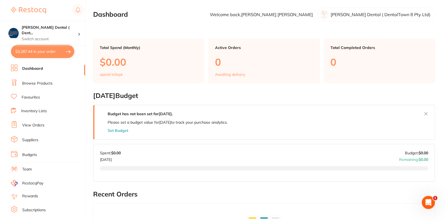
checkbox input "true"
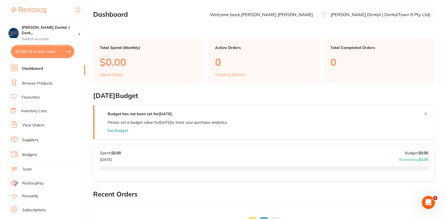
checkbox input "true"
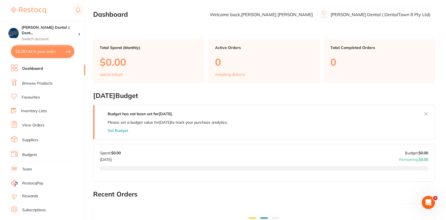
checkbox input "true"
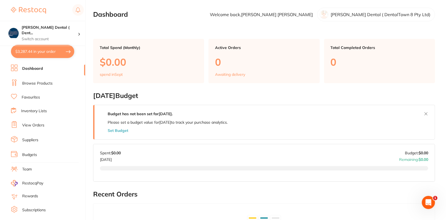
checkbox input "true"
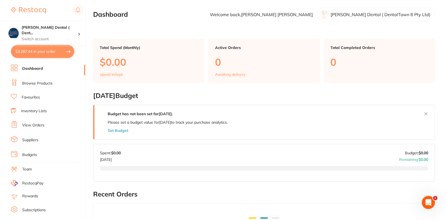
checkbox input "true"
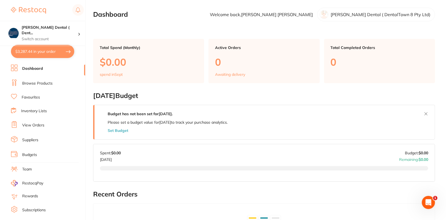
checkbox input "true"
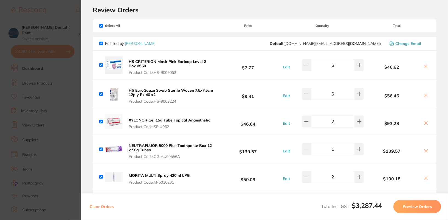
scroll to position [32, 0]
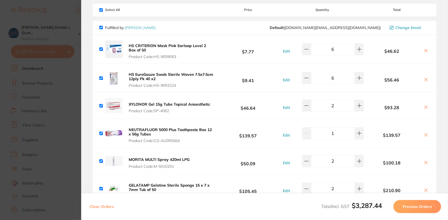
click at [155, 56] on span "Product Code: HS-9009063" at bounding box center [171, 57] width 85 height 4
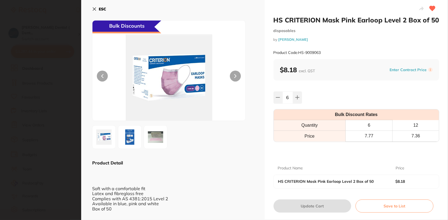
scroll to position [0, 0]
drag, startPoint x: 298, startPoint y: 53, endPoint x: 332, endPoint y: 54, distance: 34.0
click at [332, 54] on div "Product Code: HS-9009063" at bounding box center [356, 52] width 166 height 13
click at [103, 9] on b "ESC" at bounding box center [102, 9] width 7 height 5
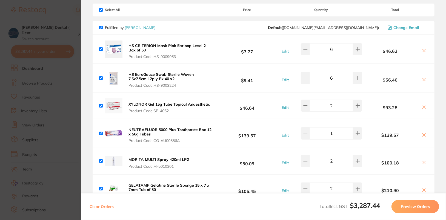
click at [211, 85] on span "Product Code: HS-9003224" at bounding box center [171, 85] width 84 height 4
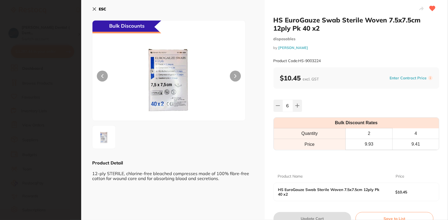
click at [102, 11] on b "ESC" at bounding box center [102, 9] width 7 height 5
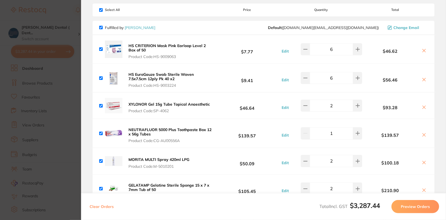
click at [212, 112] on div "XYLONOR Gel 15g Tube Topical Anaesthetic Product Code: SP-4062 $46.64 Edit 2 $9…" at bounding box center [264, 106] width 342 height 26
click at [180, 102] on b "XYLONOR Gel 15g Tube Topical Anaesthetic" at bounding box center [169, 104] width 81 height 5
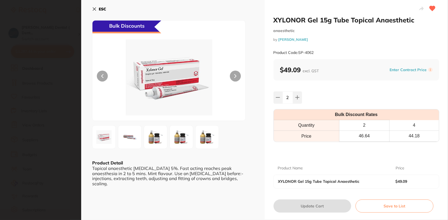
click at [94, 7] on icon at bounding box center [94, 9] width 4 height 4
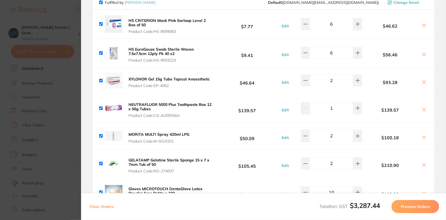
scroll to position [58, 0]
click at [192, 103] on b "NEUTRAFLUOR 5000 Plus Toothpaste Box 12 x 56g Tubes" at bounding box center [170, 106] width 83 height 9
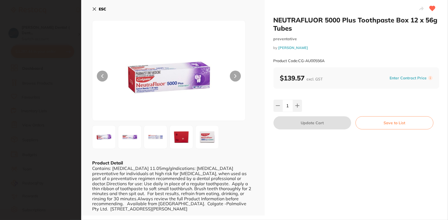
scroll to position [0, 0]
drag, startPoint x: 299, startPoint y: 61, endPoint x: 330, endPoint y: 61, distance: 31.0
click at [330, 61] on div "Product Code: CG-AU00556A" at bounding box center [356, 60] width 166 height 13
copy small "CG-AU00556A"
click at [99, 9] on b "ESC" at bounding box center [102, 9] width 7 height 5
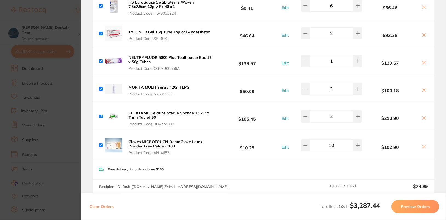
scroll to position [112, 0]
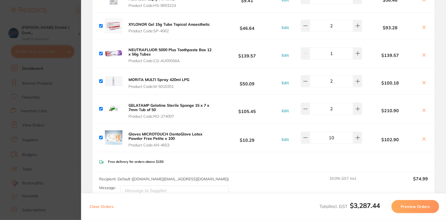
click at [197, 86] on div "MORITA MULTI Spray 420ml LPG Product Code: M-5010201 $50.09 Edit 2 $100.18" at bounding box center [264, 81] width 342 height 26
click at [172, 83] on button "MORITA MULTI Spray 420ml LPG Product Code: M-5010201" at bounding box center [159, 83] width 64 height 12
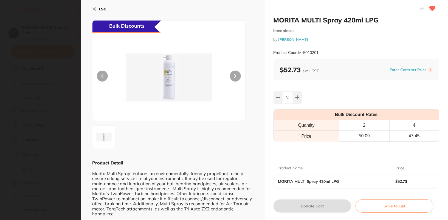
scroll to position [0, 0]
click at [100, 10] on b "ESC" at bounding box center [102, 9] width 7 height 5
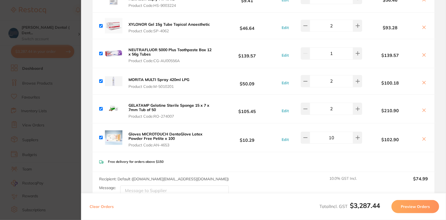
click at [174, 107] on button "GELATAMP Gelatine Sterile Sponge 15 x 7 x 7mm Tub of 50 Product Code: RO-274007" at bounding box center [170, 111] width 87 height 16
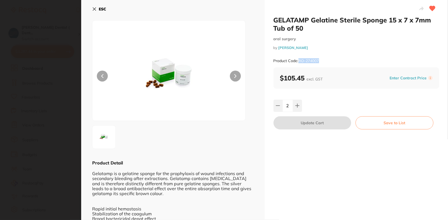
drag, startPoint x: 298, startPoint y: 61, endPoint x: 332, endPoint y: 64, distance: 33.6
click at [332, 64] on div "Product Code: RO-274007" at bounding box center [356, 60] width 166 height 13
copy small "RO-274007"
click at [103, 10] on b "ESC" at bounding box center [102, 9] width 7 height 5
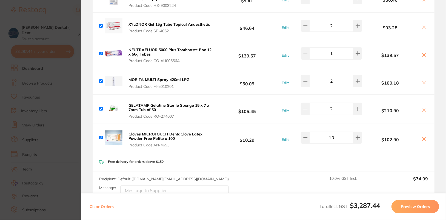
click at [182, 138] on button "Gloves MICROTOUCH DentaGlove Latex Powder Free Petite x 100 Product Code: AN-46…" at bounding box center [170, 140] width 87 height 16
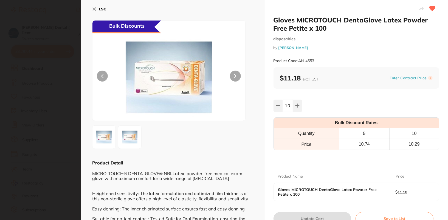
click at [101, 8] on b "ESC" at bounding box center [102, 9] width 7 height 5
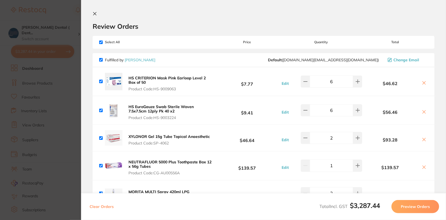
click at [93, 15] on icon at bounding box center [95, 14] width 4 height 4
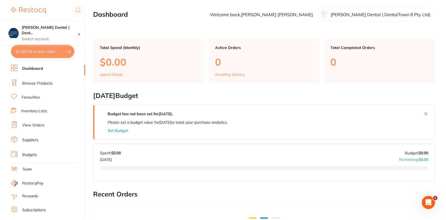
click at [443, 86] on main "Dashboard Welcome back, Samantha Boyce Singleton Dental ( DentalTown 8 Pty Ltd)…" at bounding box center [269, 221] width 353 height 442
click at [43, 83] on link "Browse Products" at bounding box center [37, 83] width 30 height 5
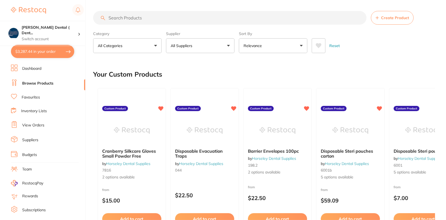
click at [191, 19] on input "search" at bounding box center [230, 18] width 274 height 14
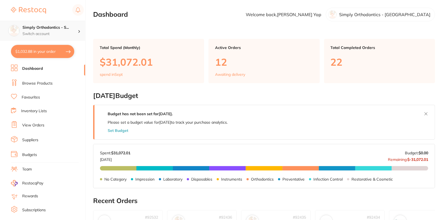
click at [62, 31] on p "Switch account" at bounding box center [49, 33] width 55 height 5
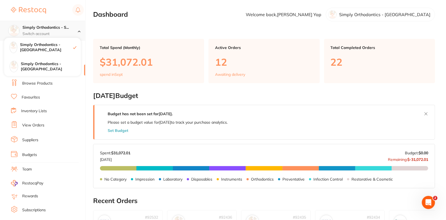
click at [73, 26] on h4 "Simply Orthodontics - S..." at bounding box center [49, 27] width 55 height 5
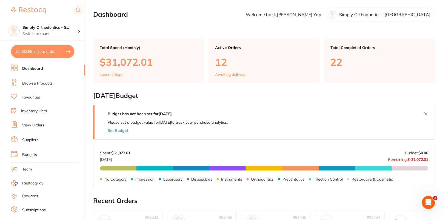
click at [51, 86] on link "Browse Products" at bounding box center [37, 83] width 30 height 5
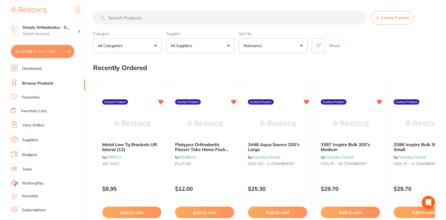
click at [219, 39] on button "All Suppliers" at bounding box center [200, 45] width 69 height 15
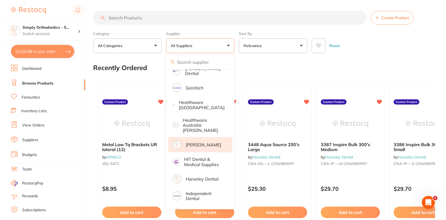
scroll to position [242, 0]
click at [207, 141] on p "[PERSON_NAME]" at bounding box center [203, 143] width 35 height 5
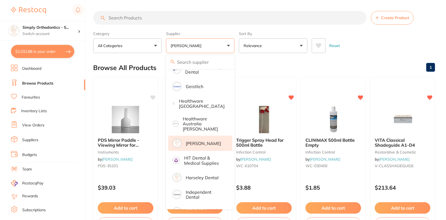
click at [388, 35] on div "Reset" at bounding box center [371, 43] width 119 height 19
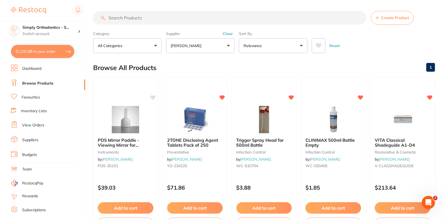
scroll to position [0, 0]
click at [227, 18] on input "search" at bounding box center [230, 18] width 274 height 14
click at [153, 97] on icon at bounding box center [153, 97] width 5 height 5
click at [224, 69] on div "Browse All Products 1" at bounding box center [264, 68] width 342 height 18
click at [80, 29] on div at bounding box center [81, 30] width 7 height 5
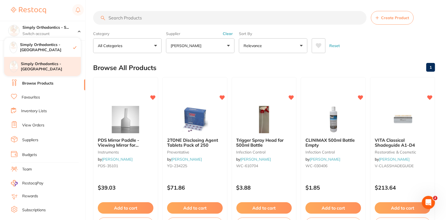
click at [55, 63] on div "Simply Orthodontics - [GEOGRAPHIC_DATA]" at bounding box center [42, 66] width 77 height 19
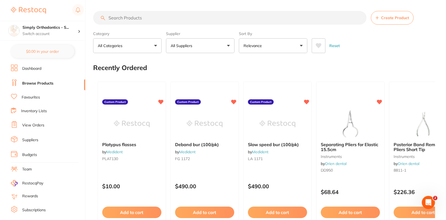
click at [216, 52] on button "All Suppliers" at bounding box center [200, 45] width 69 height 15
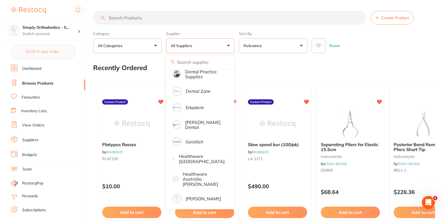
scroll to position [214, 0]
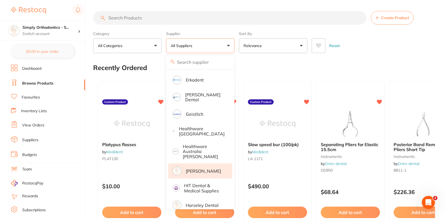
click at [202, 169] on p "[PERSON_NAME]" at bounding box center [203, 171] width 35 height 5
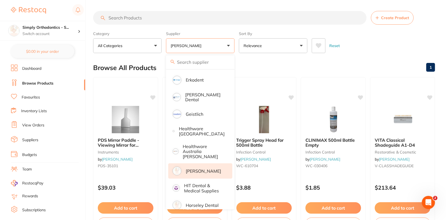
click at [399, 51] on div "Reset" at bounding box center [371, 43] width 119 height 19
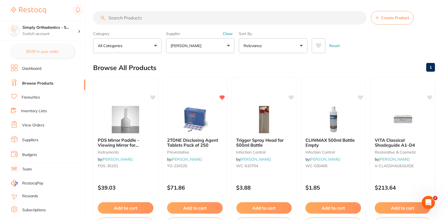
scroll to position [0, 0]
click at [154, 97] on icon at bounding box center [153, 97] width 5 height 5
click at [407, 41] on div "Reset" at bounding box center [371, 43] width 119 height 19
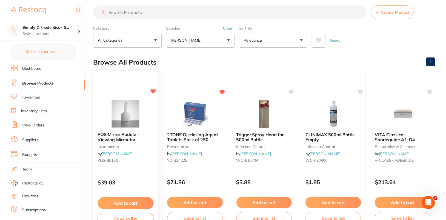
scroll to position [5, 0]
click at [131, 99] on div "PDS Mirror Paddle - Viewing Mirror for Patients, 1-Pack instruments by Henry Sc…" at bounding box center [126, 150] width 66 height 159
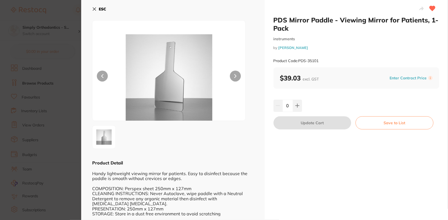
click at [94, 10] on icon at bounding box center [94, 9] width 4 height 4
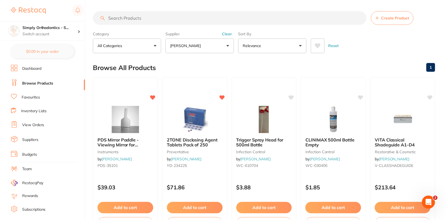
scroll to position [5, 0]
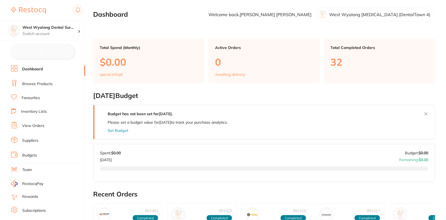
checkbox input "false"
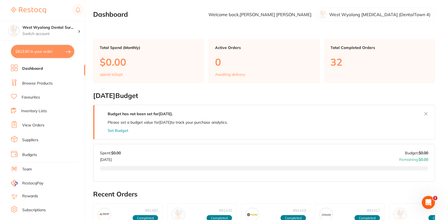
click at [28, 139] on link "Suppliers" at bounding box center [30, 140] width 16 height 5
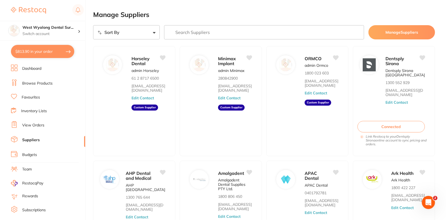
click at [325, 30] on input "search" at bounding box center [264, 32] width 200 height 14
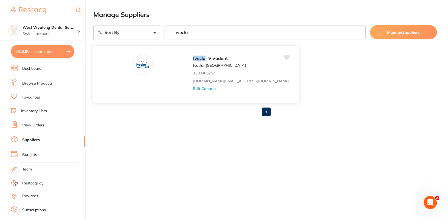
type input "ivocla"
click at [193, 90] on button "Edit Contact" at bounding box center [204, 89] width 23 height 4
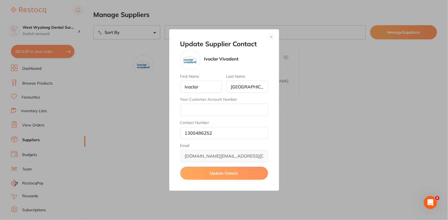
click at [217, 120] on div "First Name [PERSON_NAME] Last Name [GEOGRAPHIC_DATA] Your Customer Account Numb…" at bounding box center [224, 118] width 88 height 88
click at [218, 111] on input "Your Customer Account Number" at bounding box center [224, 110] width 88 height 12
paste input "7297138"
type input "7297138"
click at [226, 171] on button "Update Details" at bounding box center [224, 173] width 88 height 13
